Goal: Find specific page/section: Find specific page/section

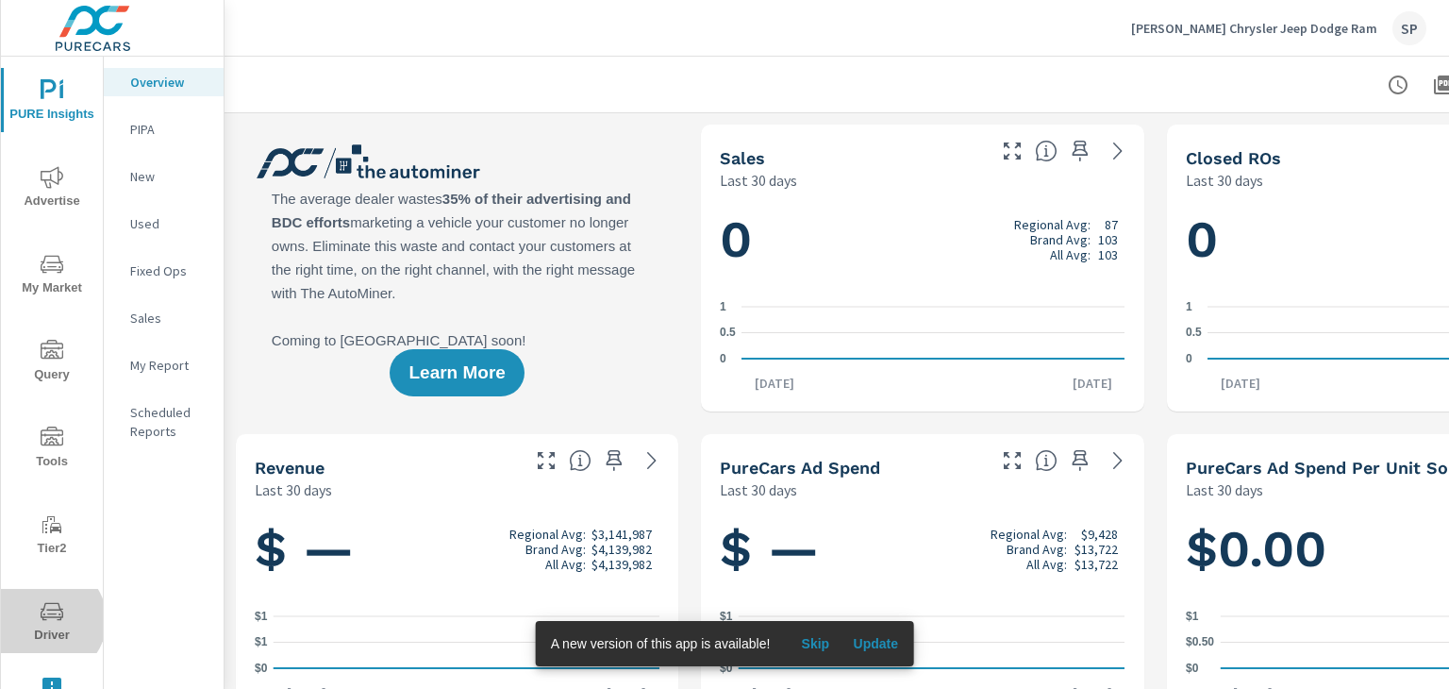
click at [46, 620] on icon "nav menu" at bounding box center [52, 611] width 23 height 23
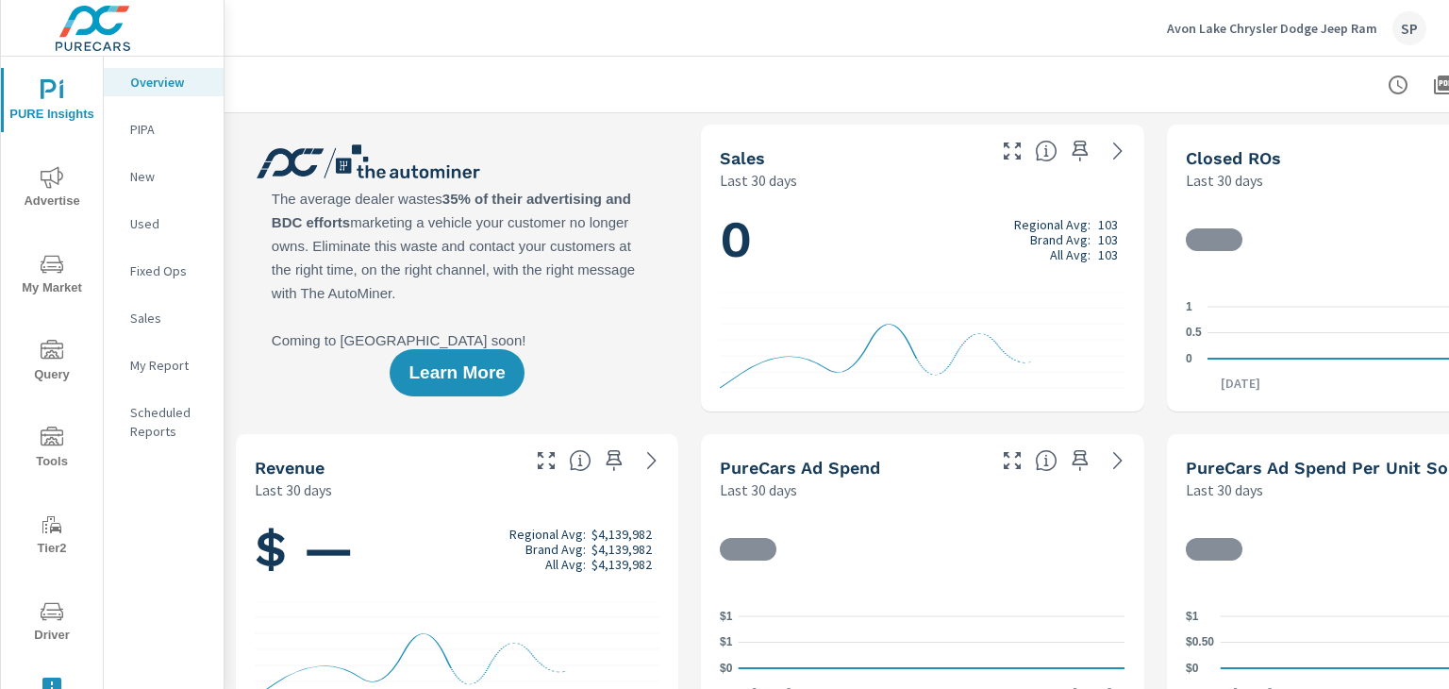
click at [44, 618] on icon "nav menu" at bounding box center [52, 611] width 23 height 23
